Goal: Task Accomplishment & Management: Manage account settings

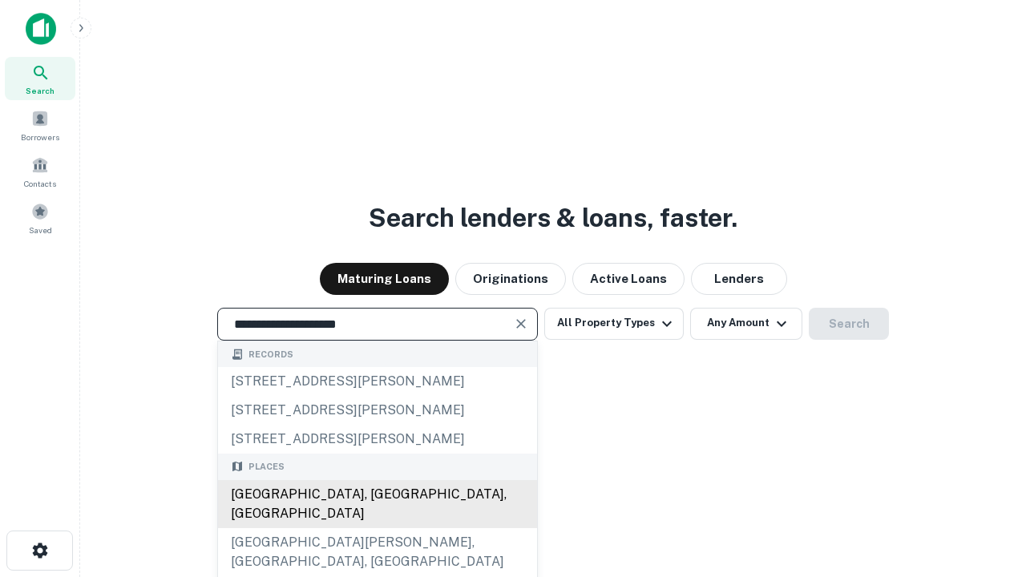
click at [377, 528] on div "Santa Monica, CA, USA" at bounding box center [377, 504] width 319 height 48
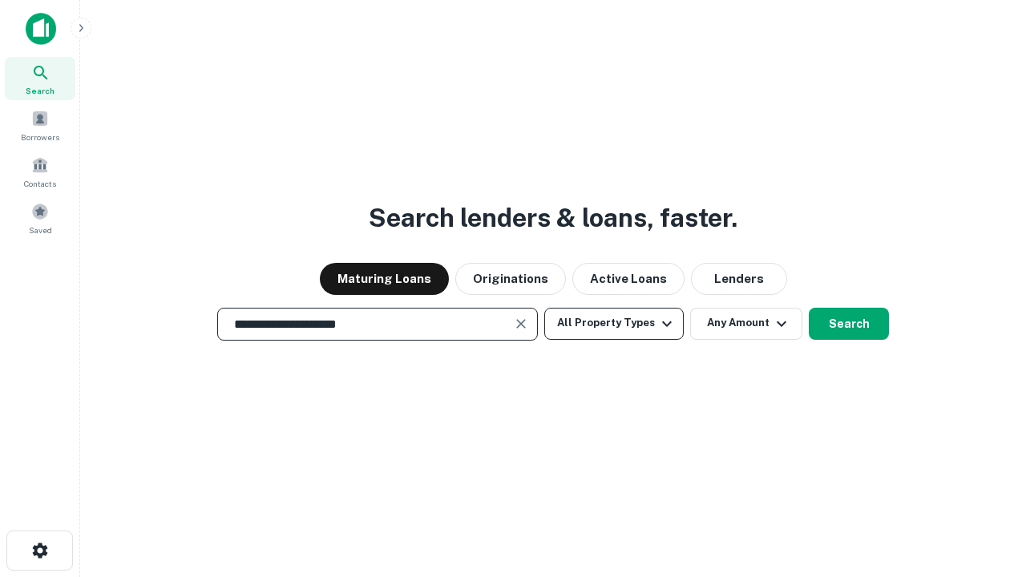
type input "**********"
click at [614, 323] on button "All Property Types" at bounding box center [615, 324] width 140 height 32
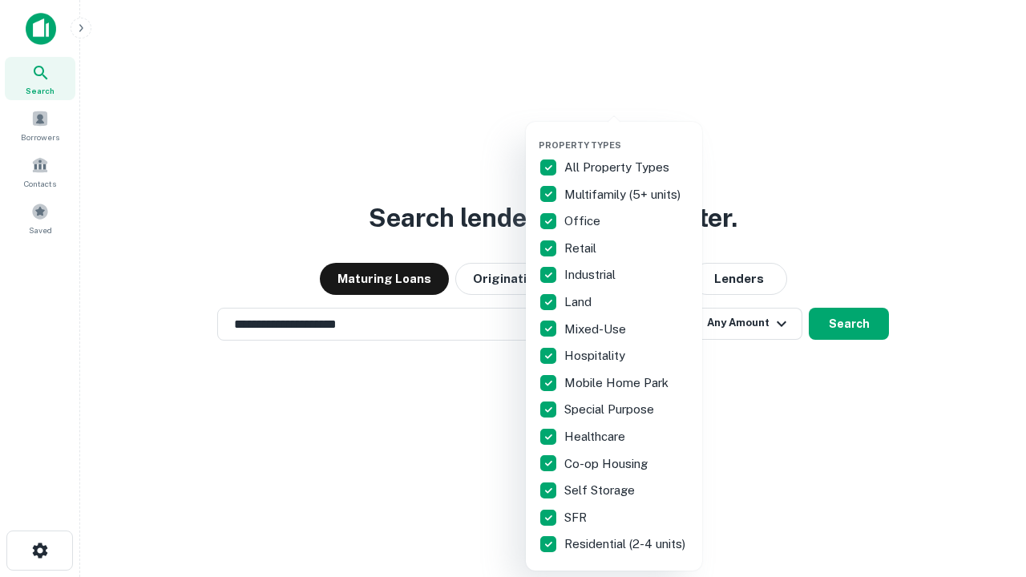
click at [627, 135] on button "button" at bounding box center [627, 135] width 176 height 1
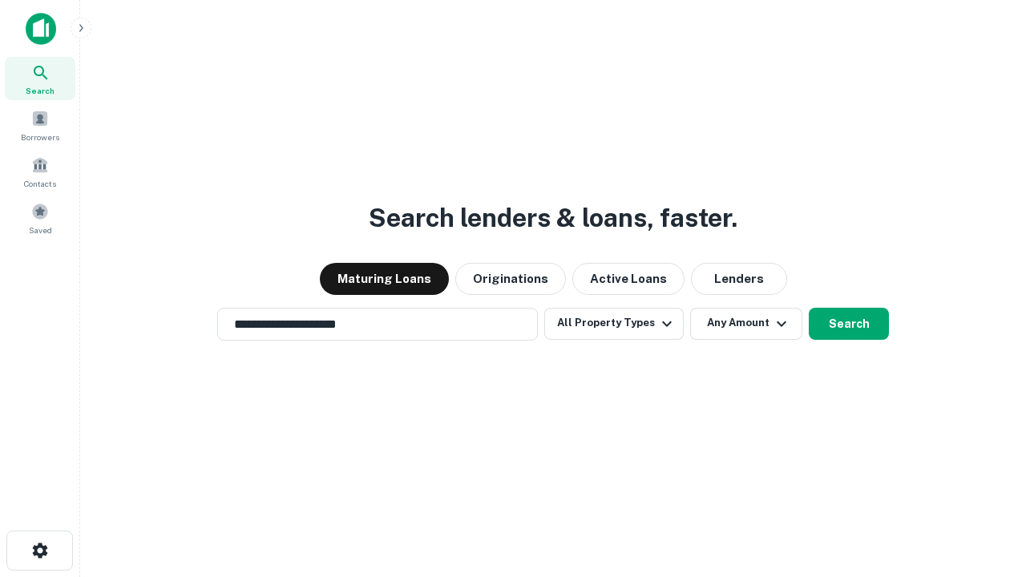
scroll to position [10, 193]
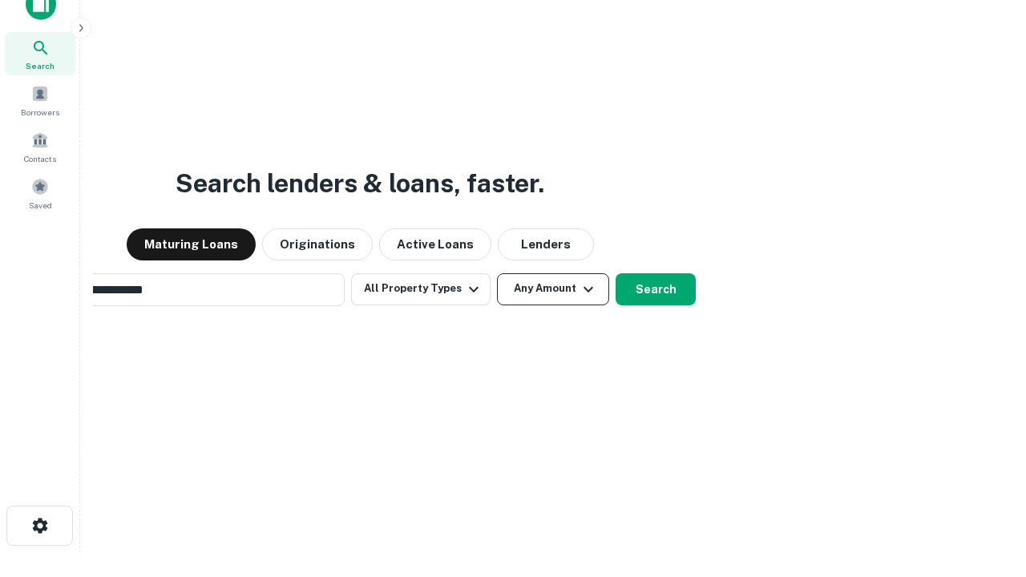
click at [497, 273] on button "Any Amount" at bounding box center [553, 289] width 112 height 32
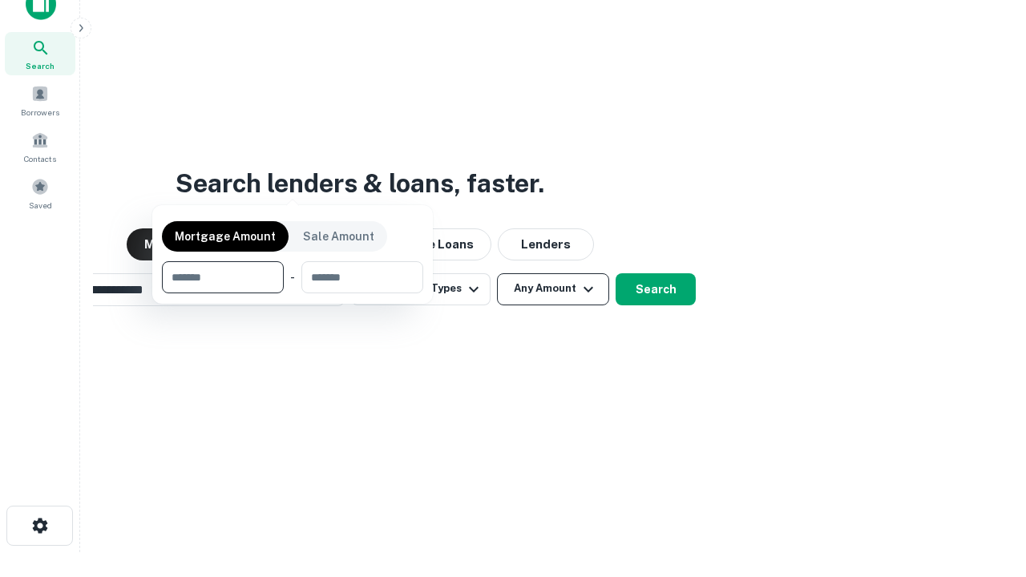
scroll to position [26, 0]
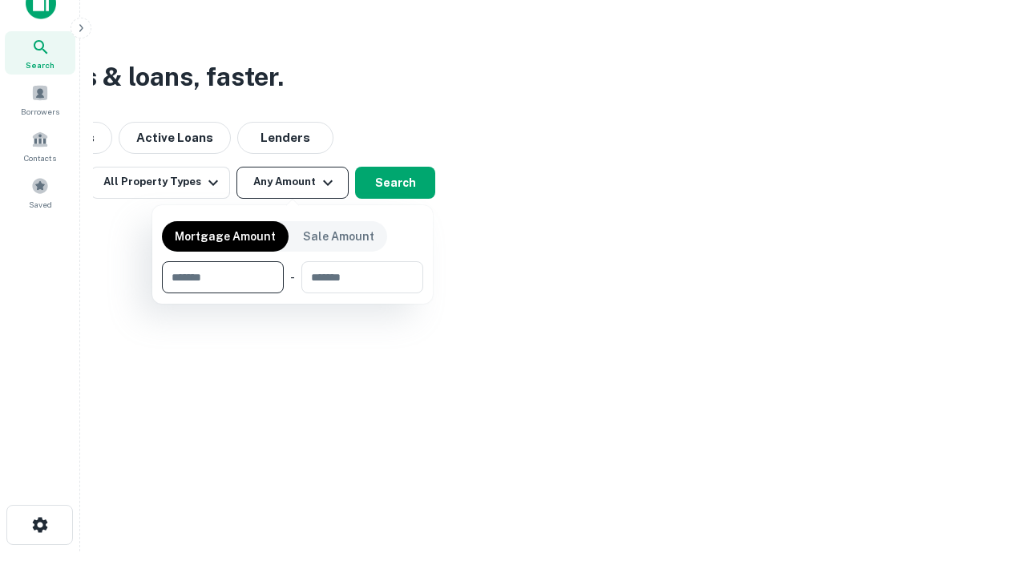
type input "*******"
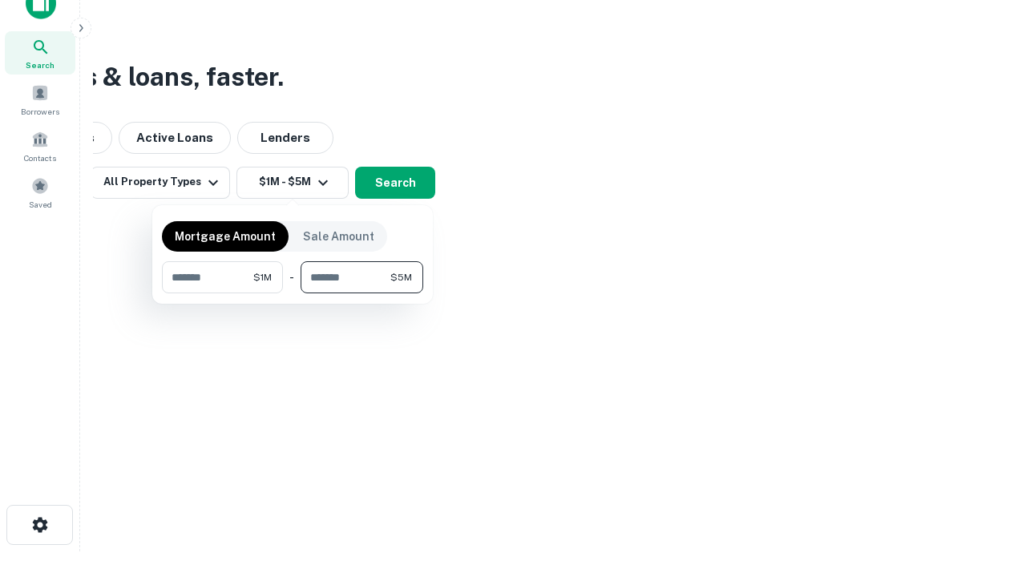
type input "*******"
click at [293, 294] on button "button" at bounding box center [292, 294] width 261 height 1
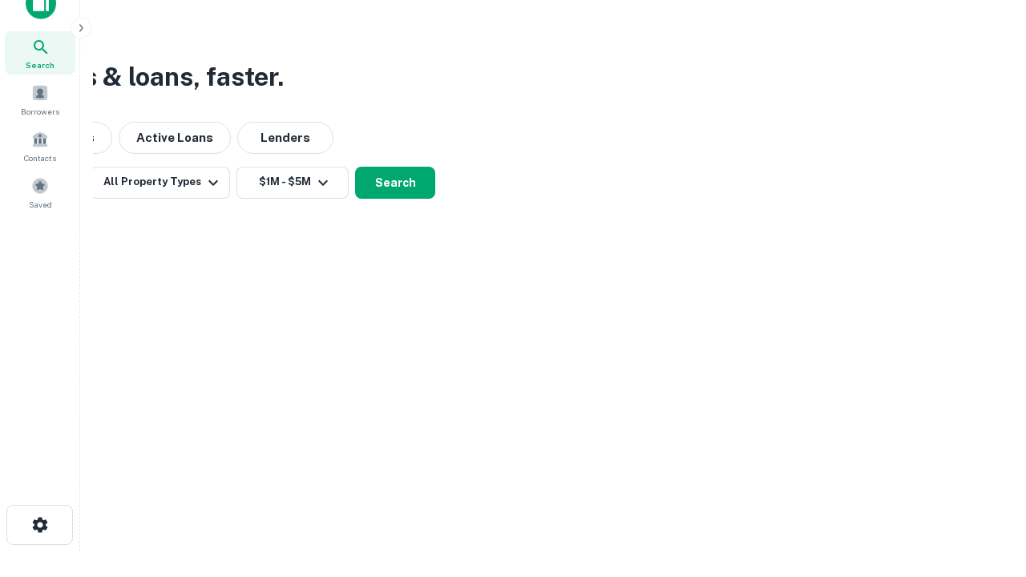
scroll to position [10, 296]
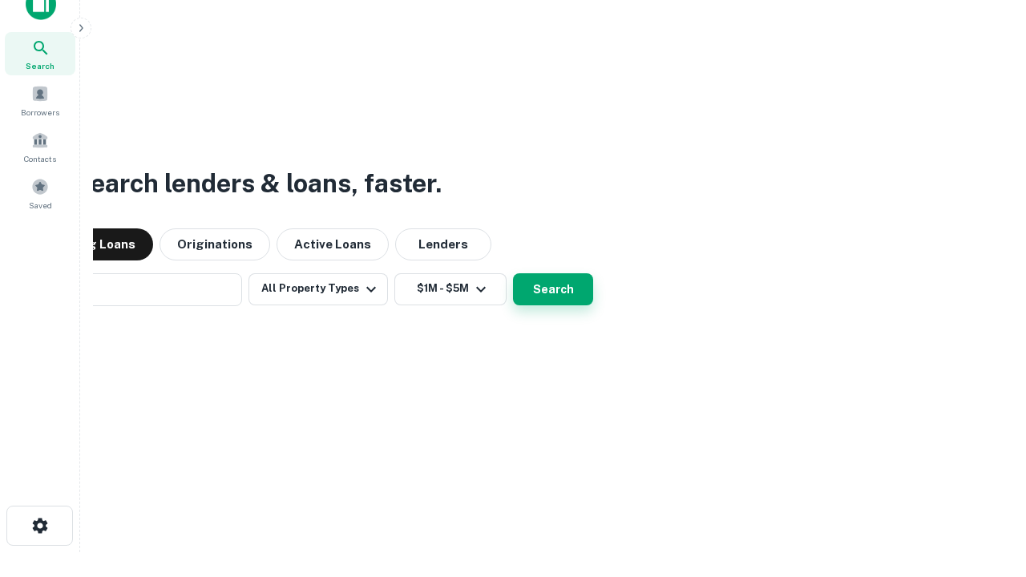
click at [513, 273] on button "Search" at bounding box center [553, 289] width 80 height 32
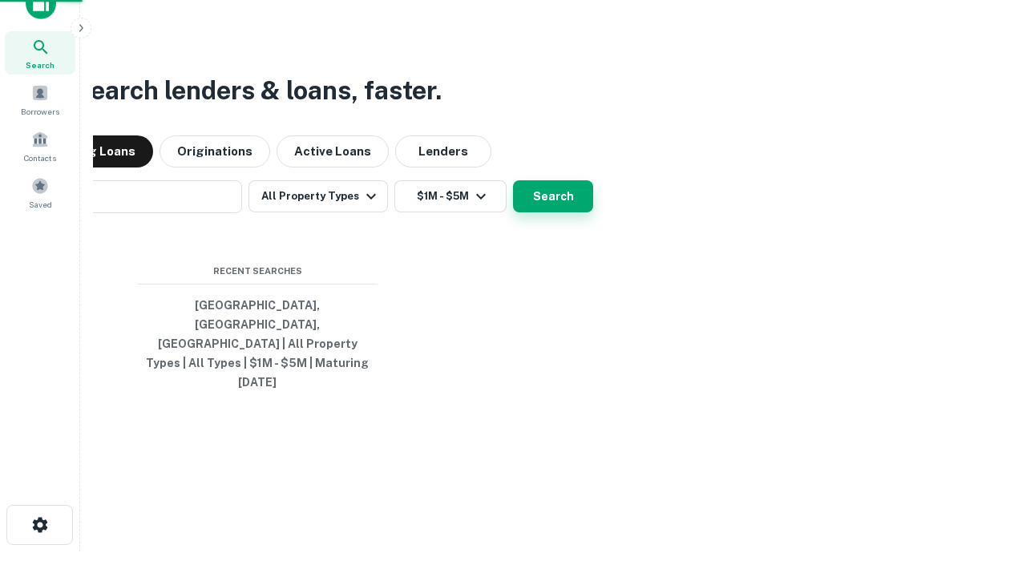
scroll to position [43, 454]
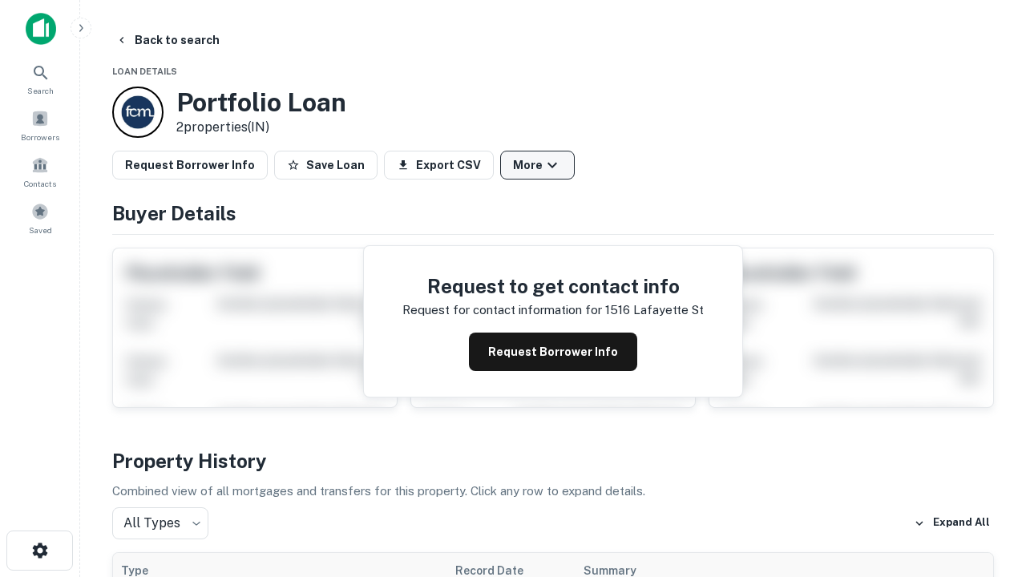
click at [537, 165] on button "More" at bounding box center [537, 165] width 75 height 29
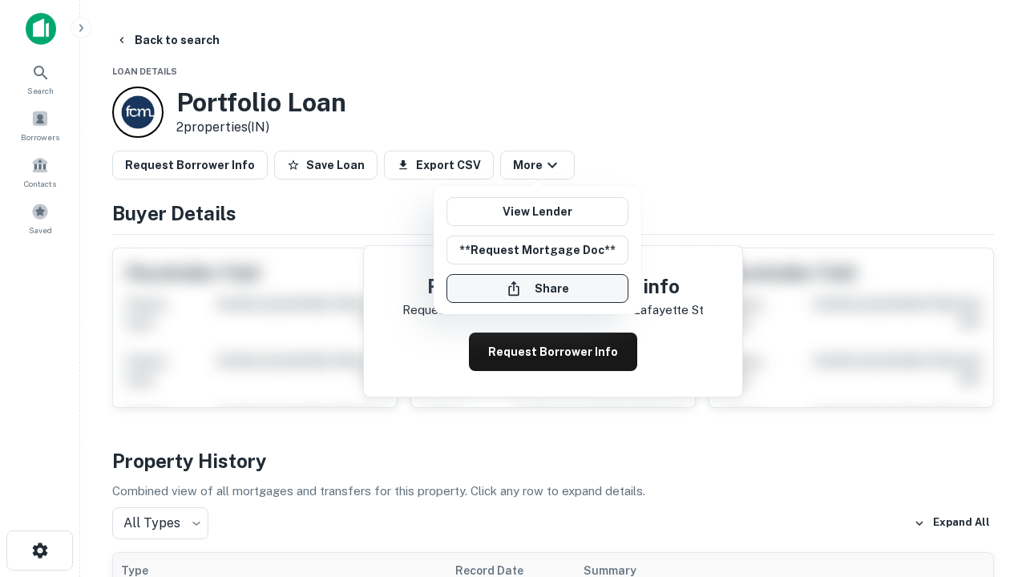
click at [537, 289] on button "Share" at bounding box center [538, 288] width 182 height 29
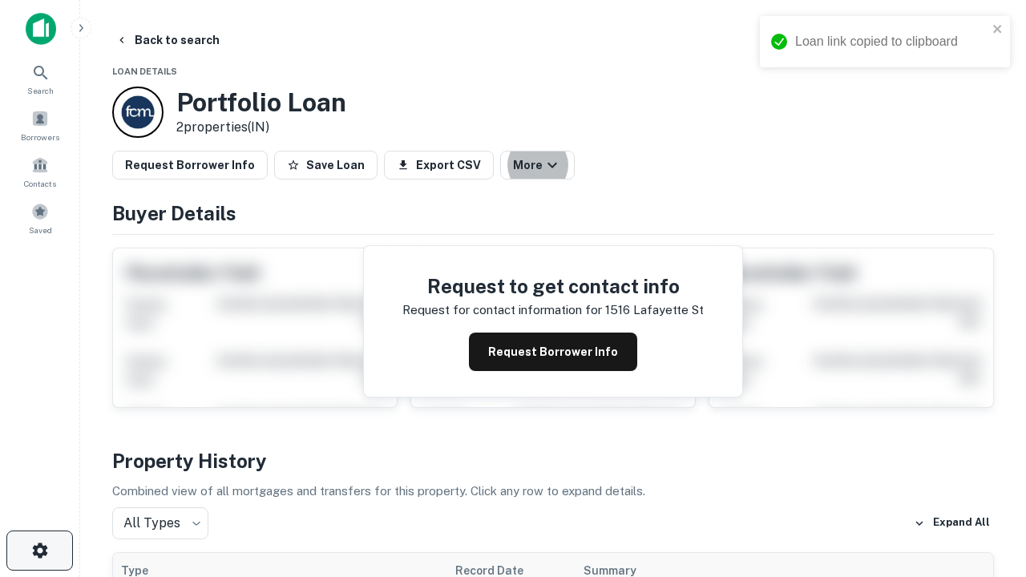
click at [39, 551] on icon "button" at bounding box center [39, 550] width 19 height 19
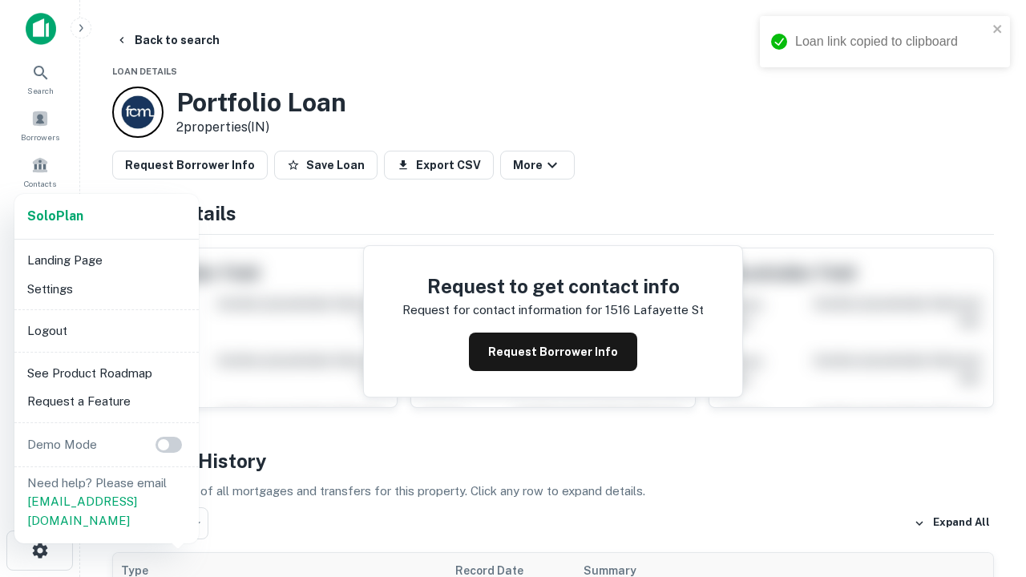
click at [106, 330] on li "Logout" at bounding box center [107, 331] width 172 height 29
